Goal: Communication & Community: Answer question/provide support

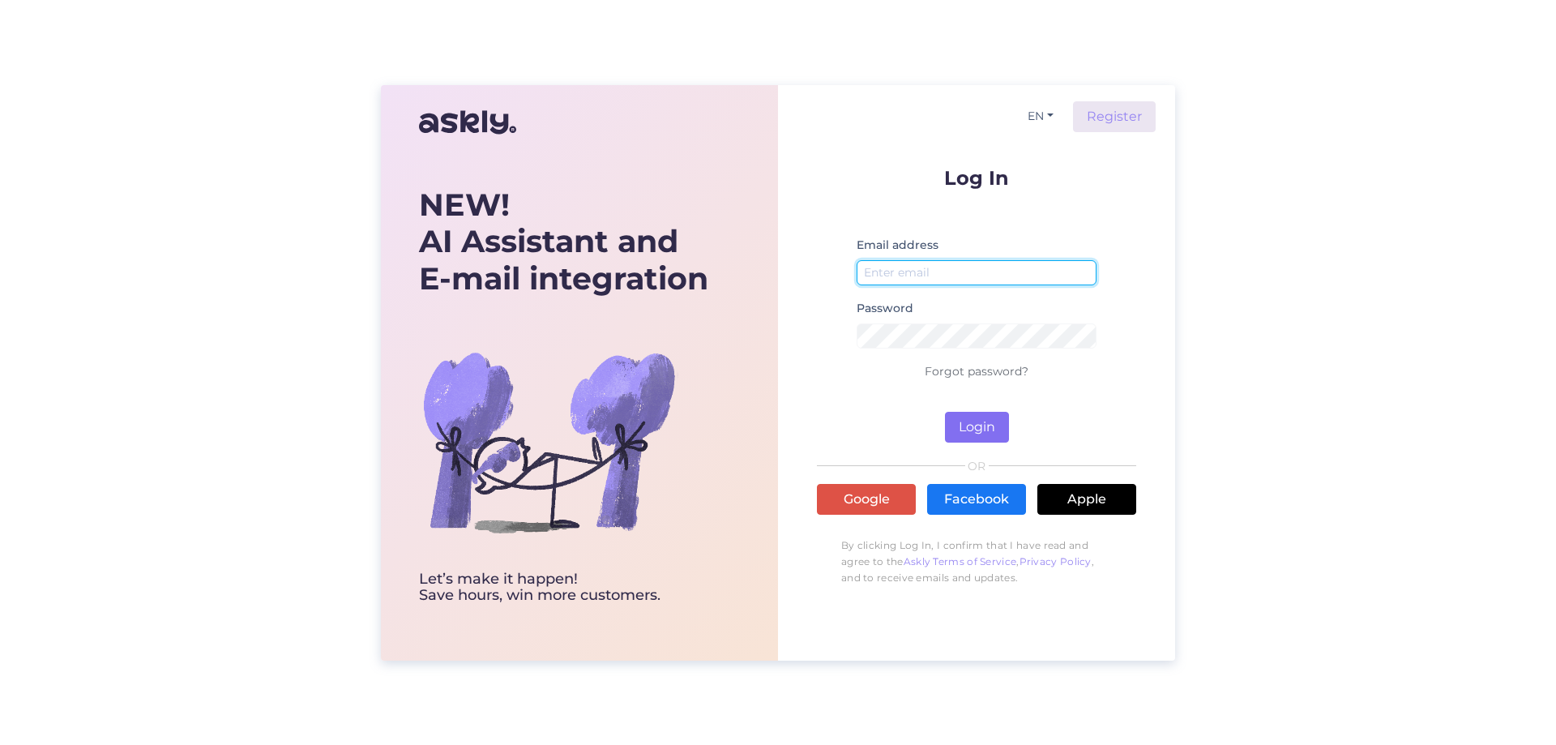
type input "[EMAIL_ADDRESS][DOMAIN_NAME]"
click at [977, 431] on button "Login" at bounding box center [977, 427] width 64 height 31
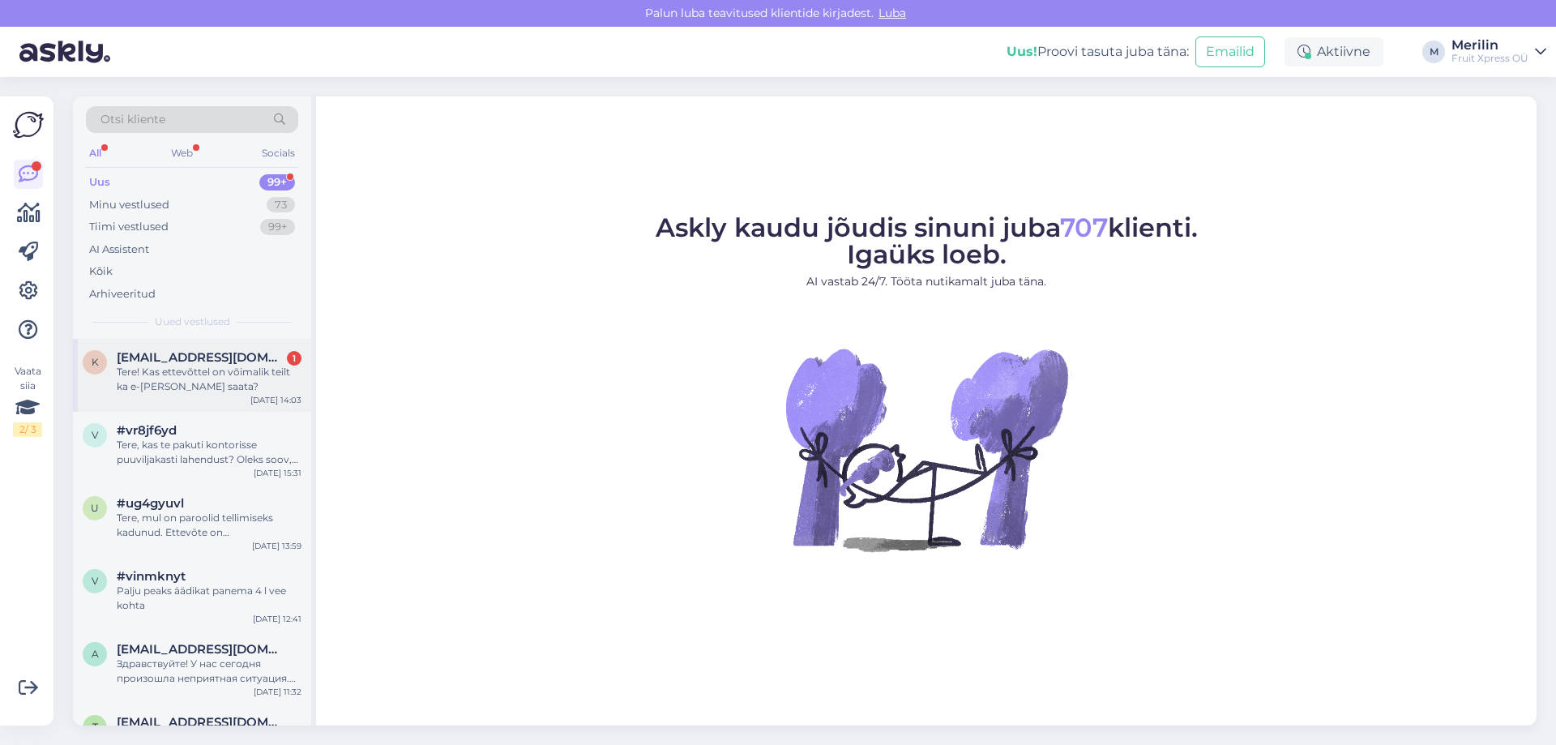
click at [238, 369] on div "Tere! Kas ettevõttel on võimalik teilt ka e-[PERSON_NAME] saata?" at bounding box center [209, 379] width 185 height 29
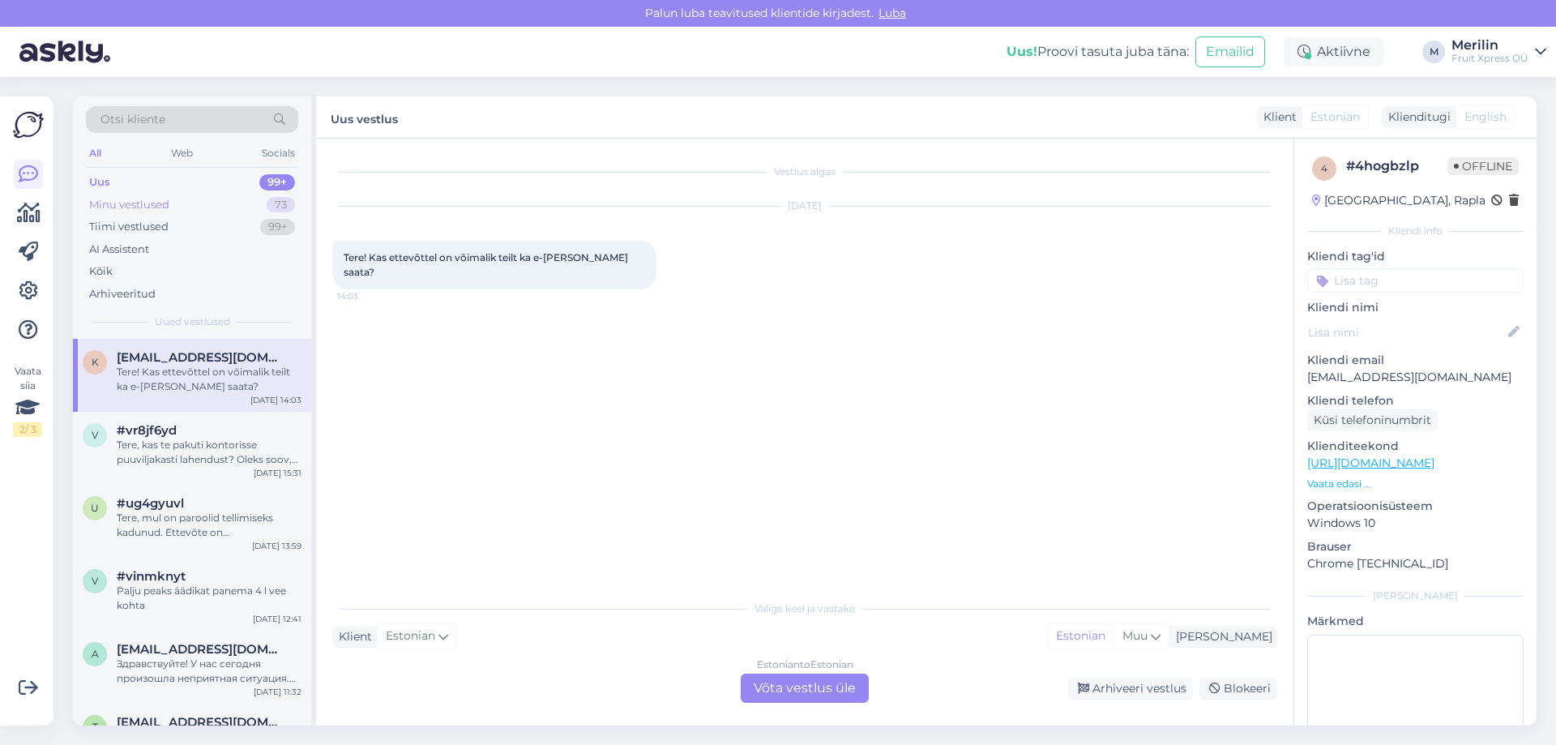
click at [125, 204] on div "Minu vestlused" at bounding box center [129, 205] width 80 height 16
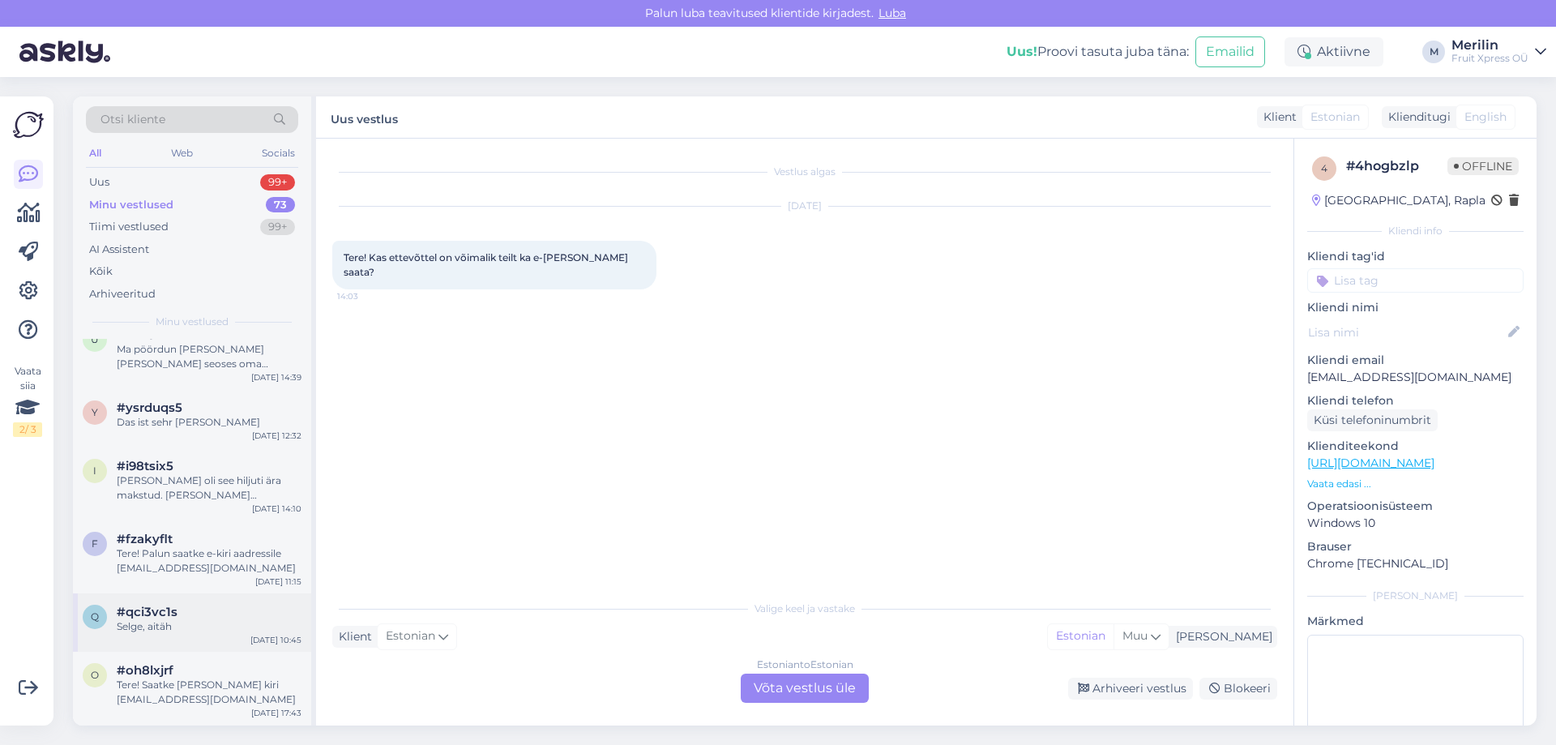
scroll to position [162, 0]
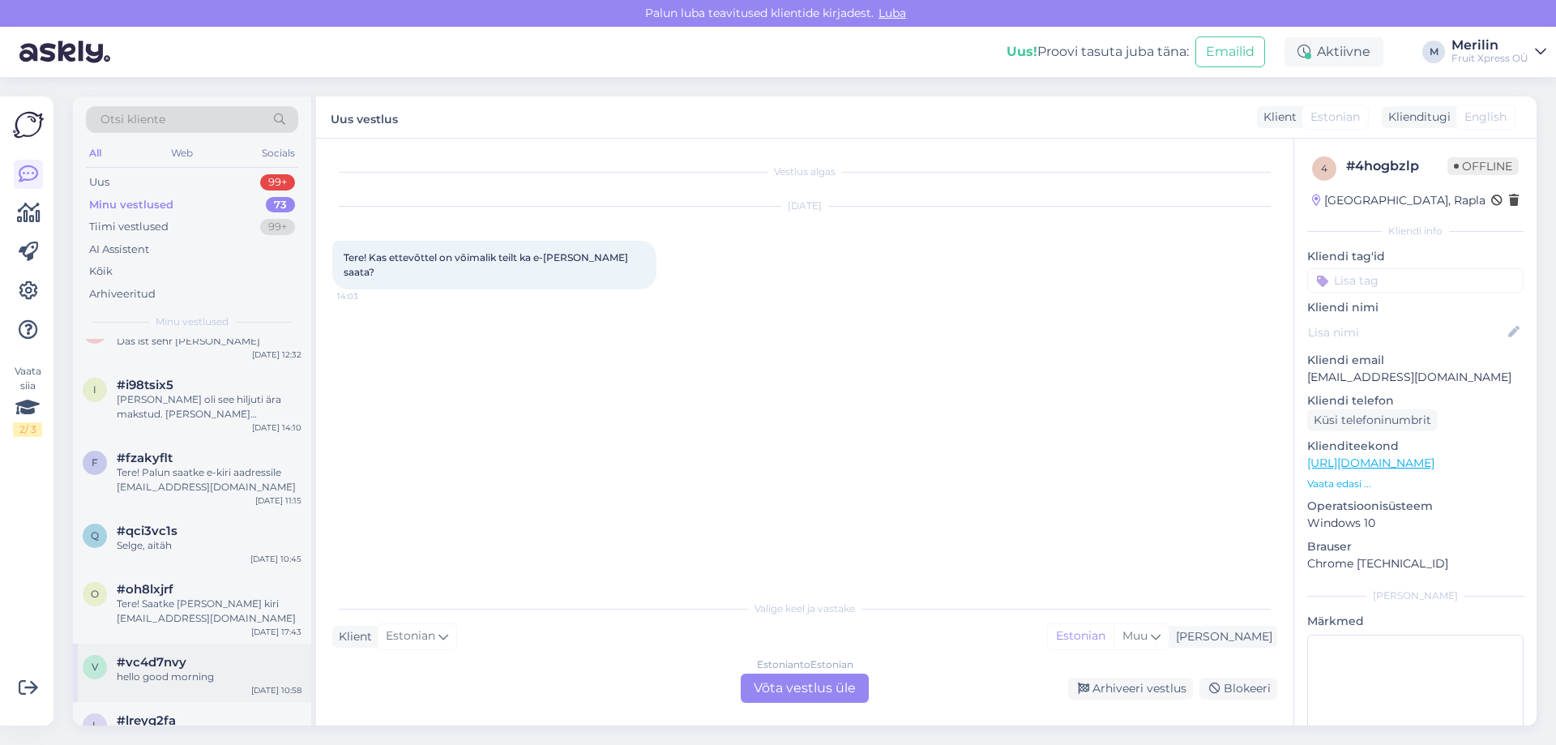
click at [199, 655] on div "#vc4d7nvy" at bounding box center [209, 662] width 185 height 15
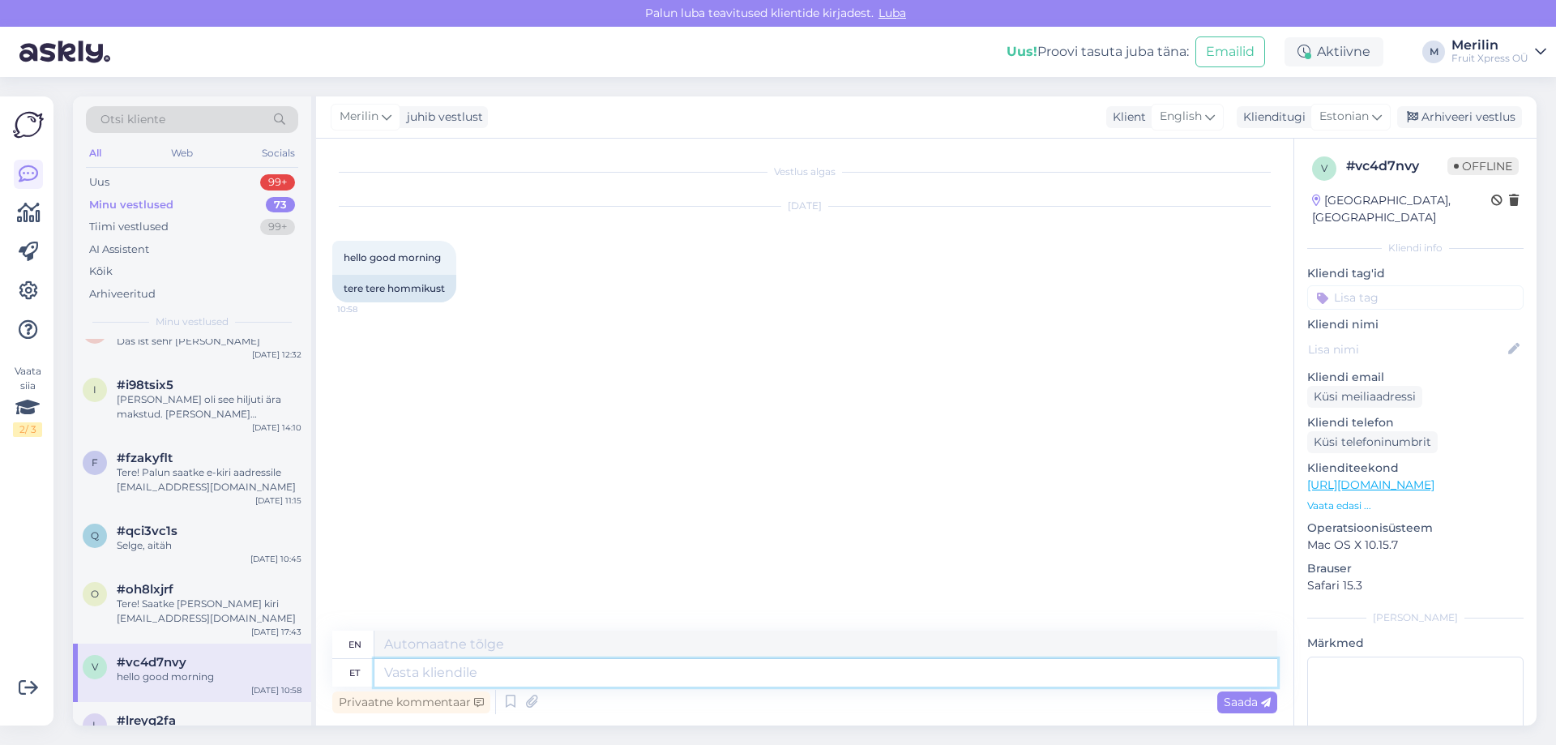
click at [418, 669] on textarea at bounding box center [825, 673] width 903 height 28
type textarea "Tere"
type textarea "Hello"
type textarea "Tere!"
type textarea "Hello!"
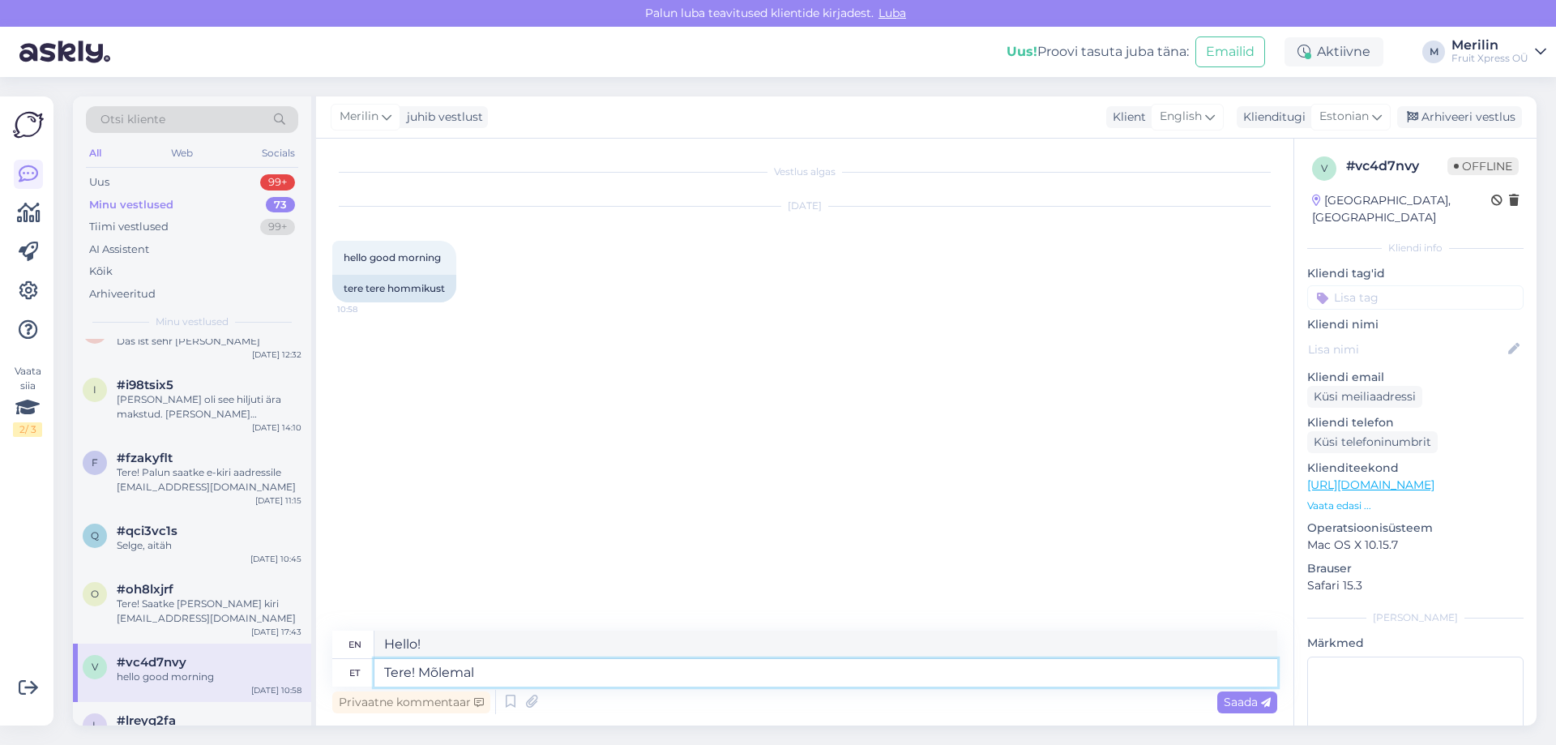
type textarea "Tere! Mõlemal"
type textarea "Hello! Both"
type textarea "Tere! [PERSON_NAME] et"
type textarea "Hello! Both of you."
type textarea "Tere! Mõlemal ettevõttel o"
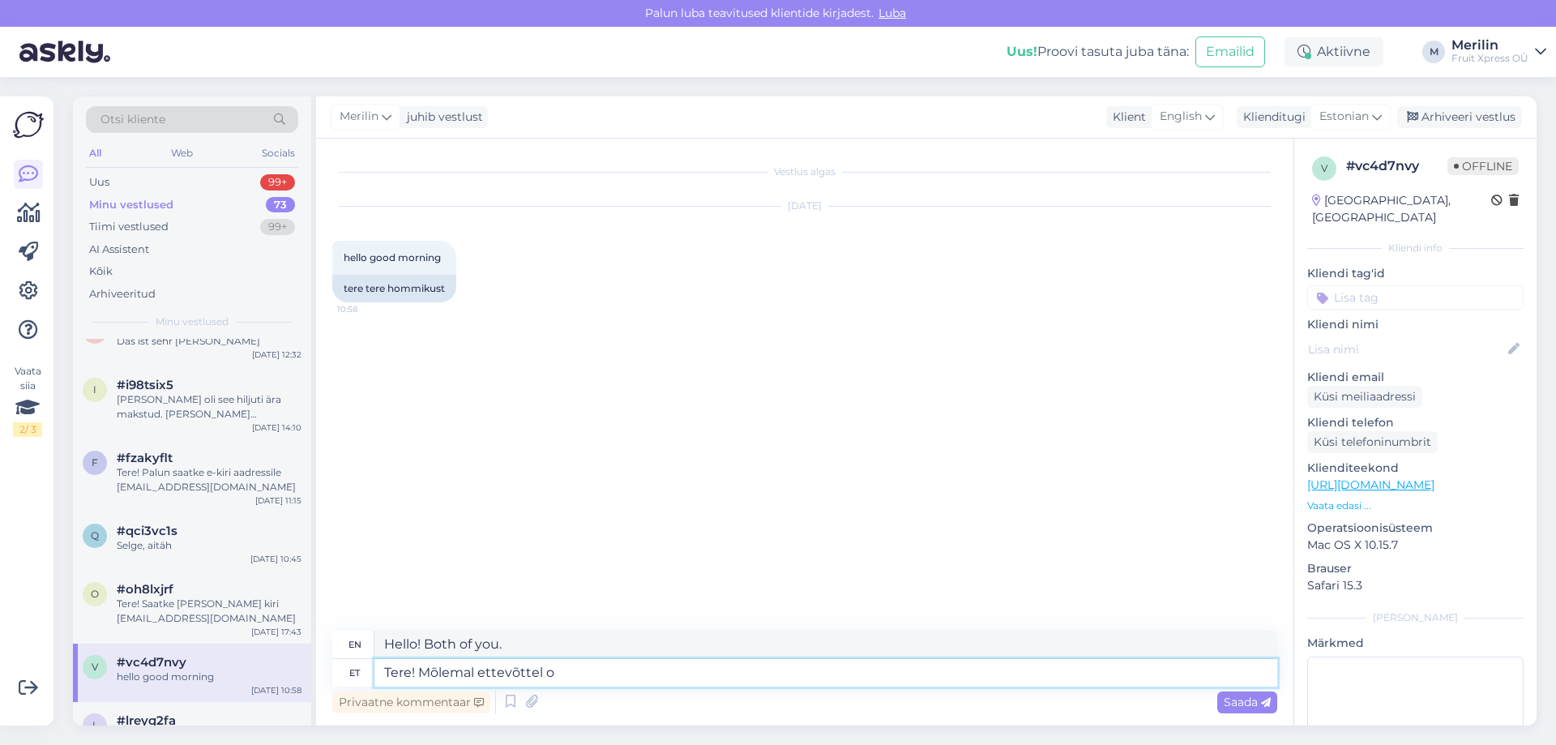
type textarea "Hello! Both companies"
type textarea "Tere! Mõlemal ettevõttel on"
type textarea "Hello! Both companies have"
type textarea "Tere! Mõlemal ettevõttel on praegu"
type textarea "Hello! Both companies currently have"
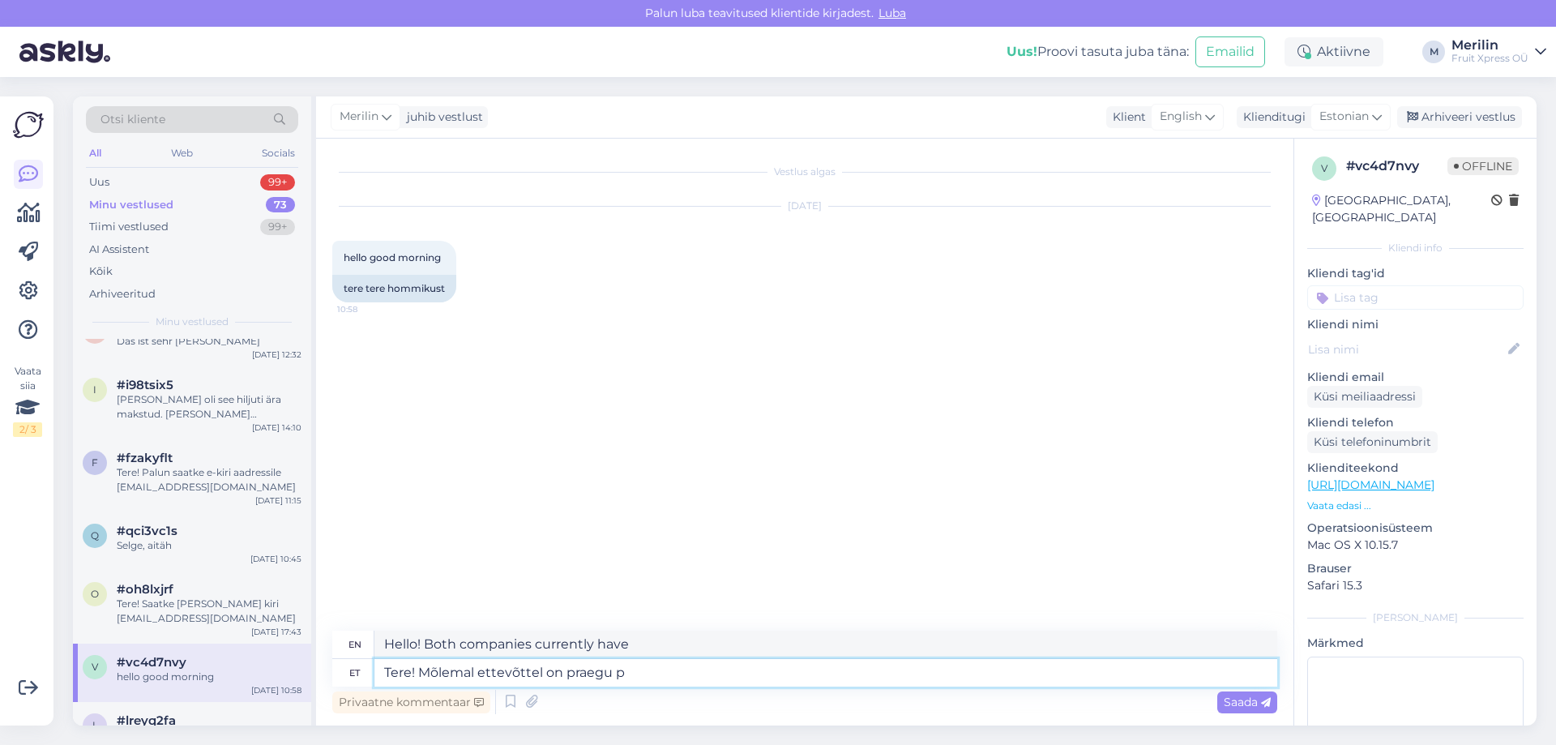
type textarea "Tere! Mõlemal ettevõttel on praegu"
type textarea "Hello! Both companies currently have"
type textarea "Tere! Mõlemal ettevõttel on praegu võlg,"
type textarea "Hello! Both companies are currently in debt,"
type textarea "Tere! Mõlemal ettevõttel on praegu võlg, mis"
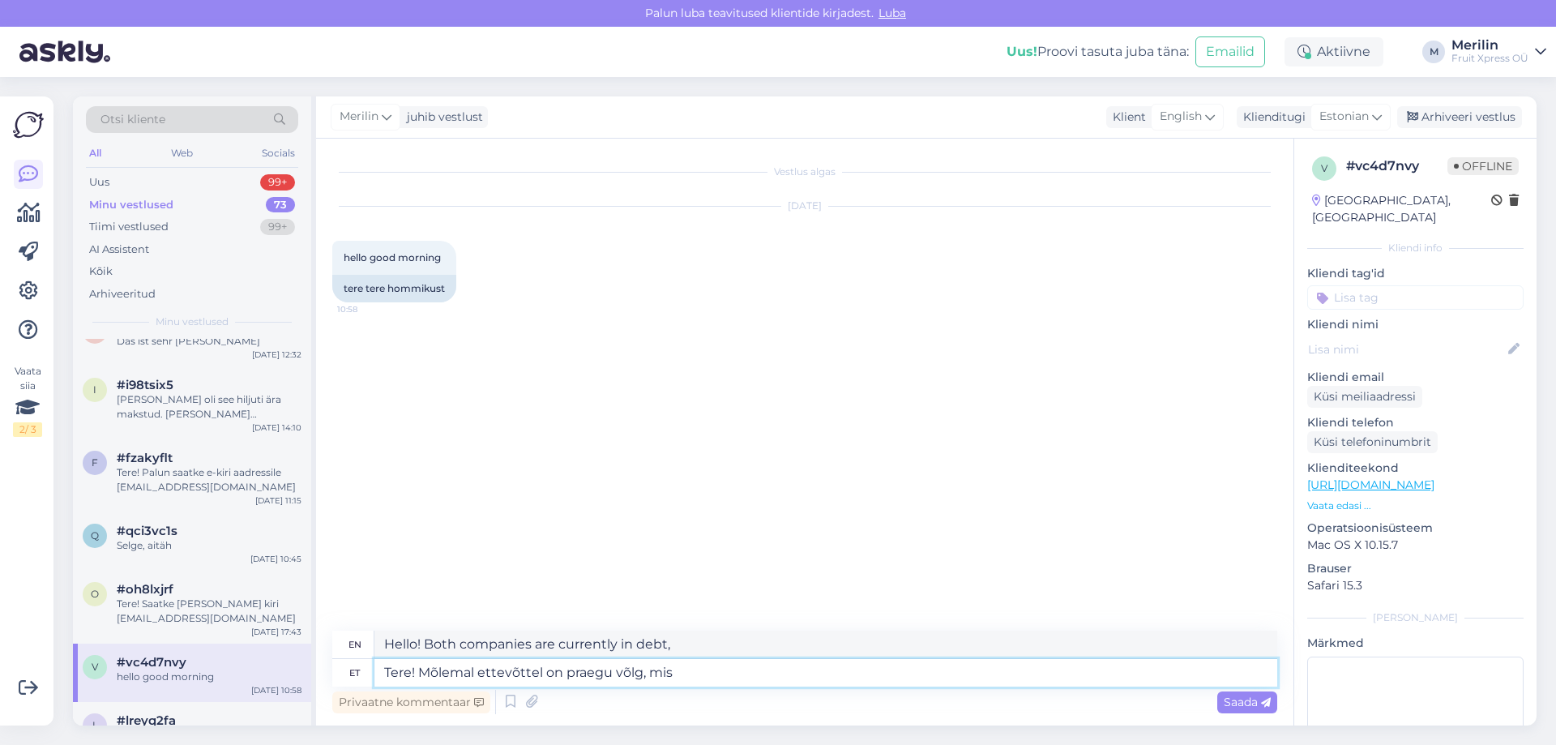
type textarea "Hello! Both companies currently have debt, which"
type textarea "Tere! Mõlemal ettevõttel on praegu võlg, mis on p"
type textarea "Hello! Both companies currently have debt, which is"
type textarea "Tere! Mõlemal ettevõttel on praegu võlg, mis on pikalt"
type textarea "Hello! Both companies currently have debt that is long-term"
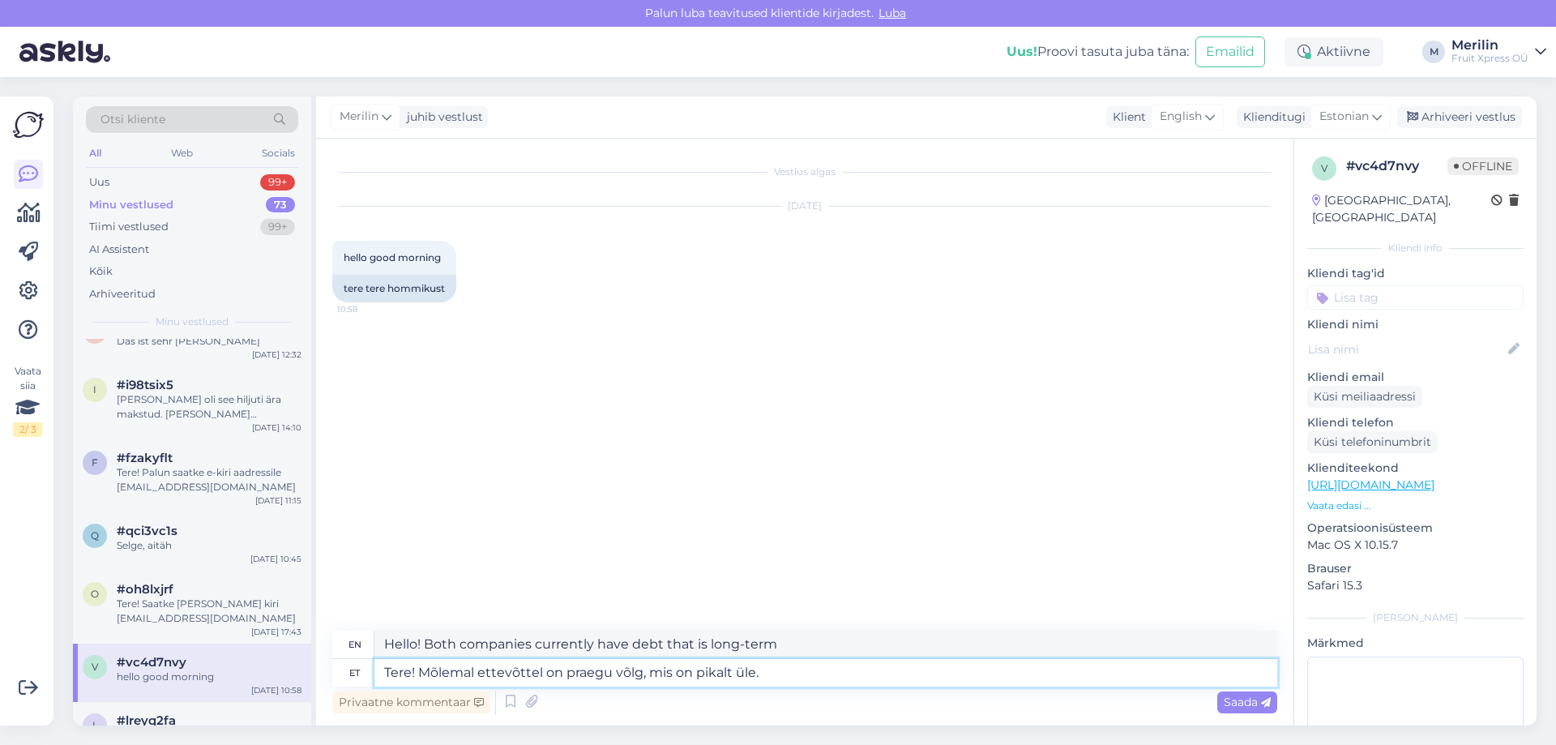
type textarea "Tere! Mõlemal ettevõttel on praegu võlg, mis on pikalt üle."
type textarea "Hello! Both companies currently have debt that is long overdue."
type textarea "Tere! Mõlemal ettevõttel on praegu võlg, mis on pikalt üle. Palun k"
type textarea "Hello! Both companies currently have a debt that is long overdue. Please"
type textarea "Tere! Mõlemal ettevõttel on praegu võlg, mis on pikalt üle. Palun koheselt"
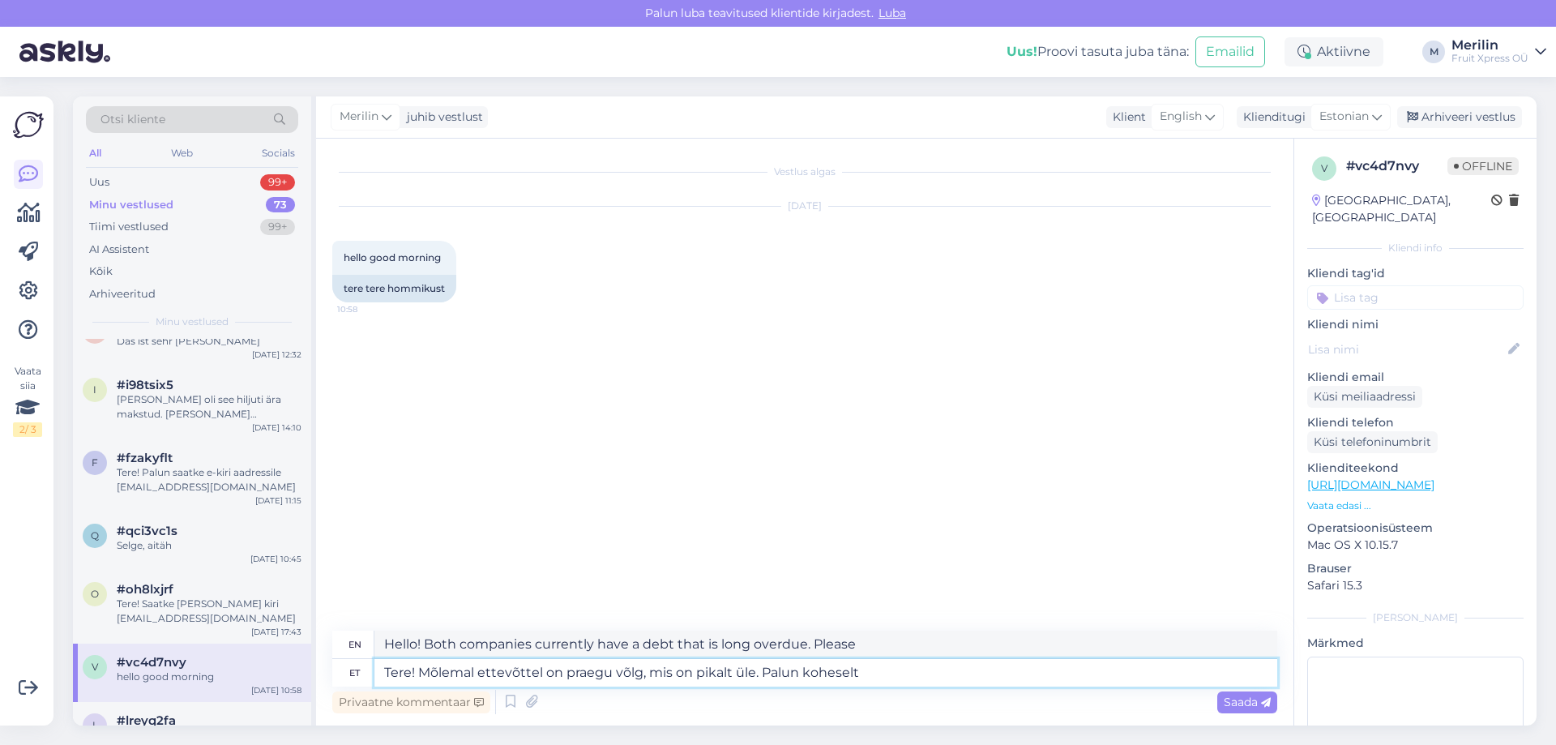
type textarea "Hello! Both companies currently have a debt that is long overdue. Please immedi…"
type textarea "Tere! Mõlemal ettevõttel on praegu võlg, mis on pikalt üle. Palun koheselt tasu…"
type textarea "Hello! Both companies currently have a debt that is long overdue. Please pay it…"
drag, startPoint x: 1006, startPoint y: 640, endPoint x: 270, endPoint y: 675, distance: 737.4
click at [270, 673] on div "Otsi kliente All Web Socials Uus 99+ Minu vestlused 73 Tiimi vestlused 99+ AI A…" at bounding box center [804, 410] width 1463 height 629
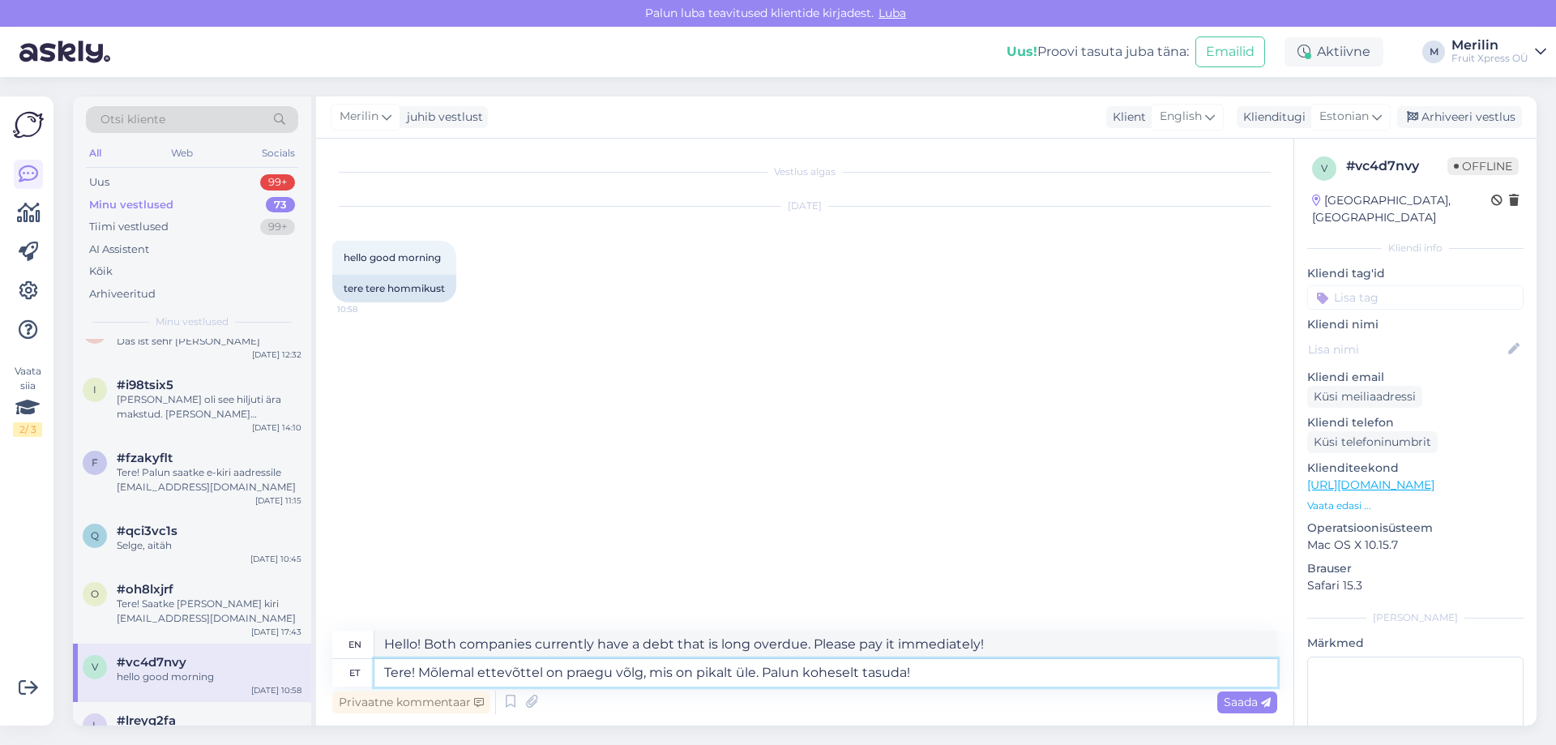
click at [639, 672] on textarea "Tere! Mõlemal ettevõttel on praegu võlg, mis on pikalt üle. Palun koheselt tasu…" at bounding box center [825, 673] width 903 height 28
type textarea "Tere! Mõlemal ettevõttel on praegu võlgnevus, mis on pikalt üle. Palun koheselt…"
type textarea "Hello! Both companies currently have a debt that is long overdue. Please pay im…"
type textarea "Tere! Mõlemal ettevõttel on praegu tasumata arved, mis on pikalt üle. Palun koh…"
type textarea "Hello! Both companies currently have unpaid invoices that are long overdue. Ple…"
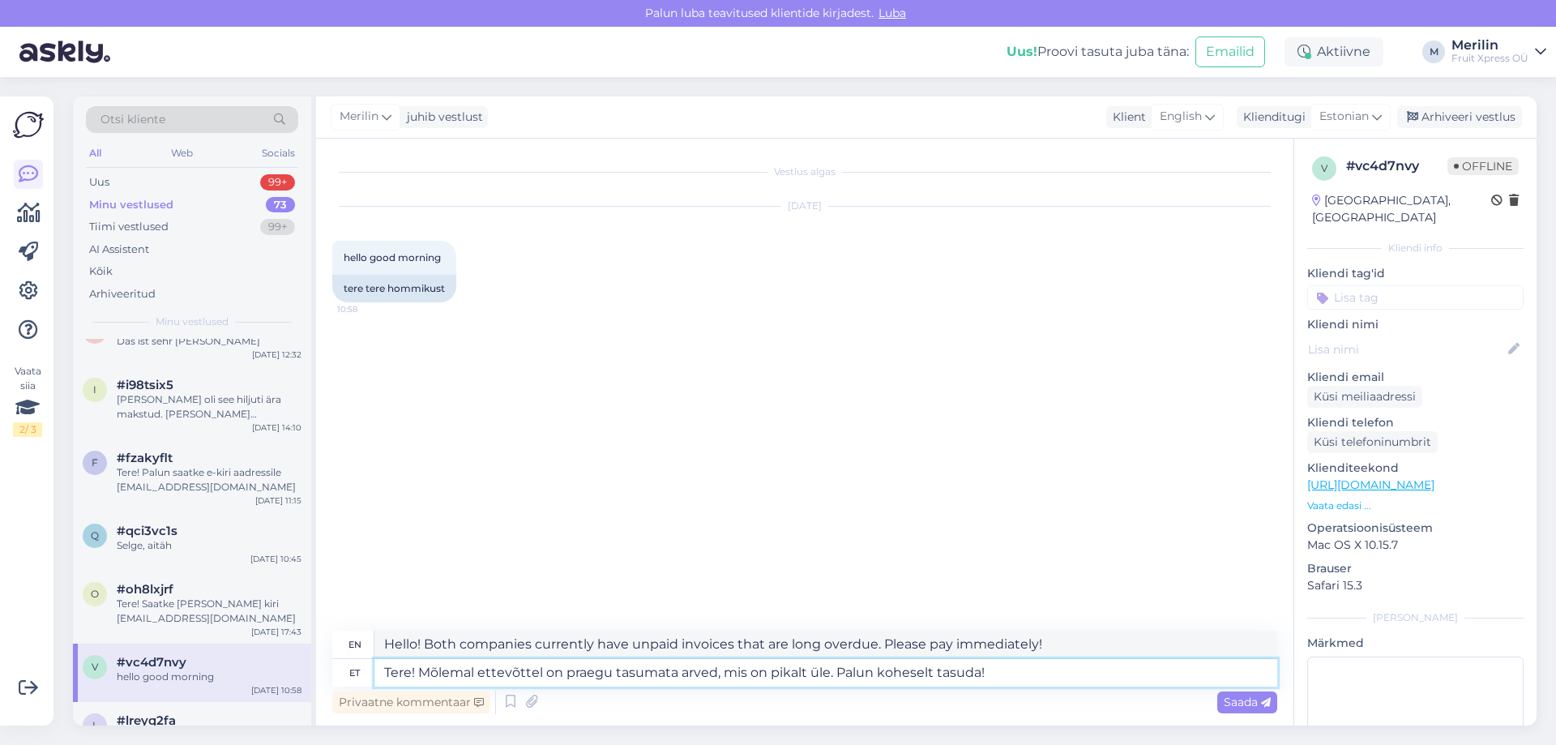
type textarea "Tere! Mõlemal ettevõttel on praegu tasumata arved, mis on pikalt üle. Palun koh…"
drag, startPoint x: 1057, startPoint y: 640, endPoint x: 270, endPoint y: 672, distance: 787.5
click at [270, 671] on div "Otsi kliente All Web Socials Uus 99+ Minu vestlused 73 Tiimi vestlused 99+ AI A…" at bounding box center [804, 410] width 1463 height 629
